Goal: Task Accomplishment & Management: Manage account settings

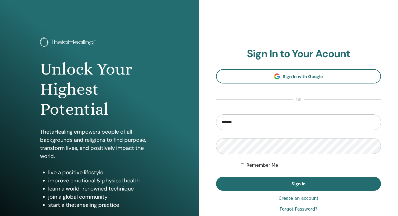
type input "**********"
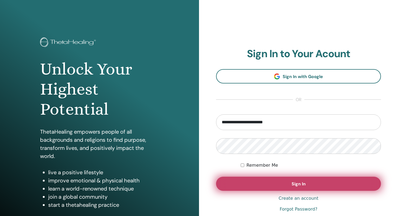
click at [267, 183] on button "Sign In" at bounding box center [298, 183] width 165 height 14
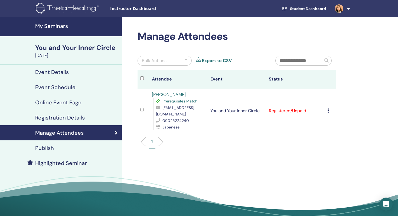
click at [328, 108] on icon at bounding box center [328, 110] width 2 height 4
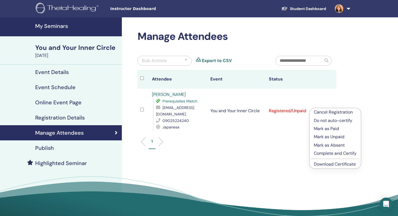
click at [326, 128] on p "Mark as Paid" at bounding box center [335, 128] width 43 height 6
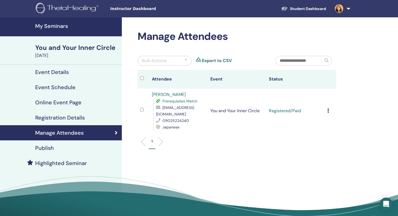
click at [50, 25] on h4 "My Seminars" at bounding box center [76, 26] width 83 height 6
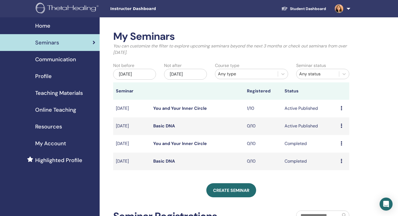
click at [340, 126] on td "Preview Edit Attendees Cancel" at bounding box center [343, 126] width 11 height 18
click at [342, 126] on icon at bounding box center [341, 125] width 2 height 4
click at [333, 130] on link "Preview" at bounding box center [336, 130] width 15 height 6
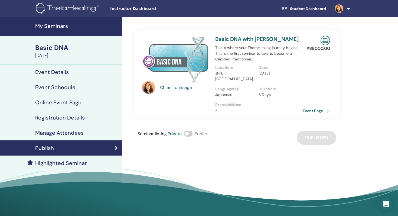
click at [320, 107] on link "Event Page" at bounding box center [317, 111] width 28 height 8
